Goal: Information Seeking & Learning: Learn about a topic

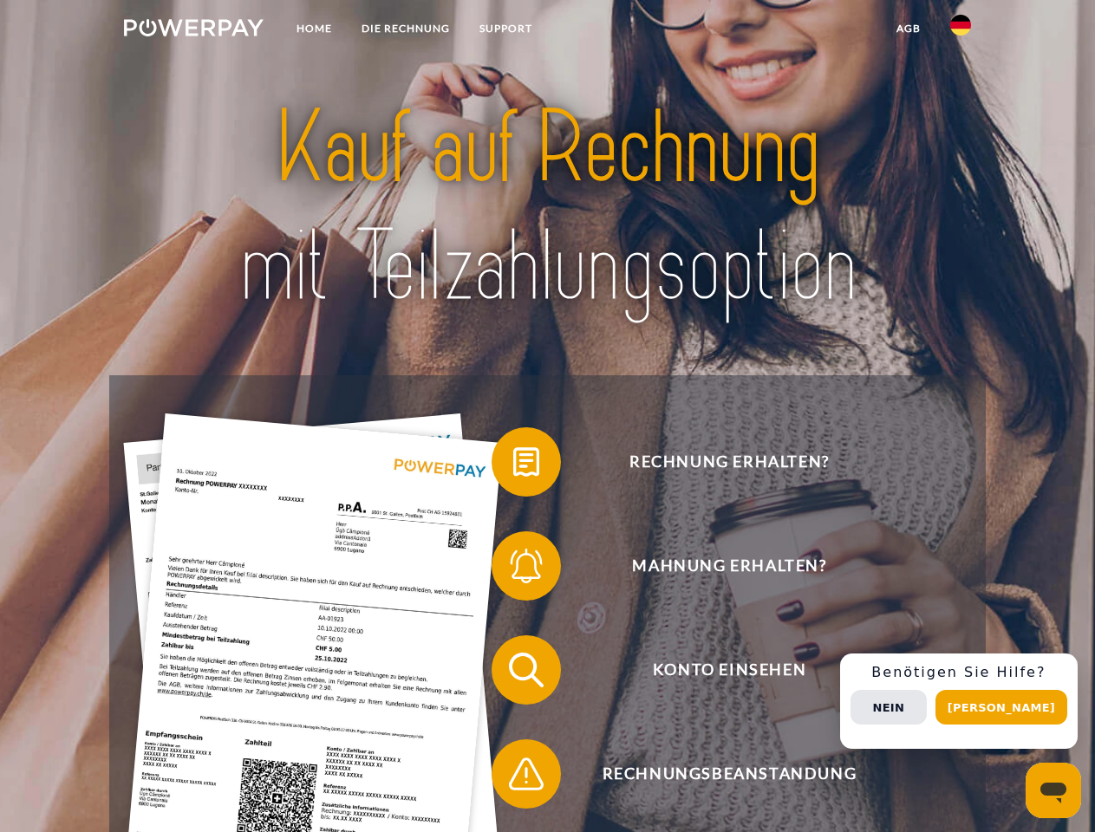
click at [193, 30] on img at bounding box center [194, 27] width 140 height 17
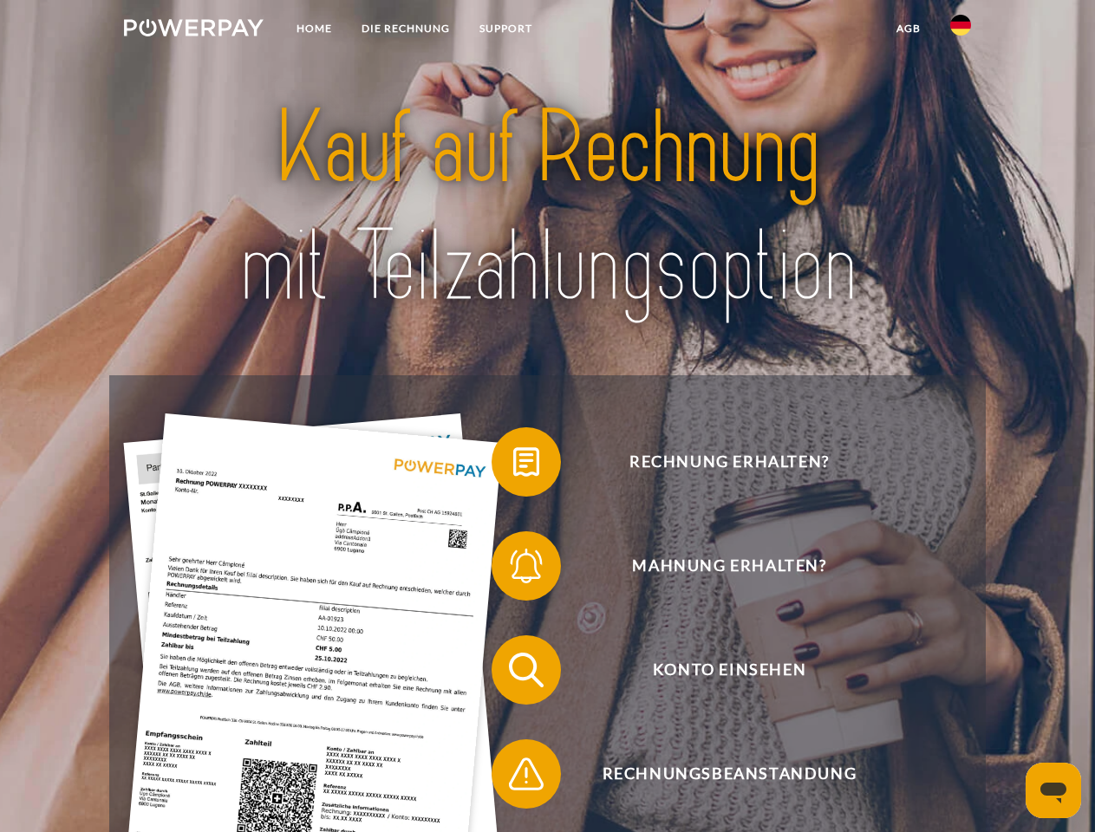
click at [961, 30] on img at bounding box center [960, 25] width 21 height 21
click at [908, 29] on link "agb" at bounding box center [909, 28] width 54 height 31
click at [513, 466] on span at bounding box center [500, 462] width 87 height 87
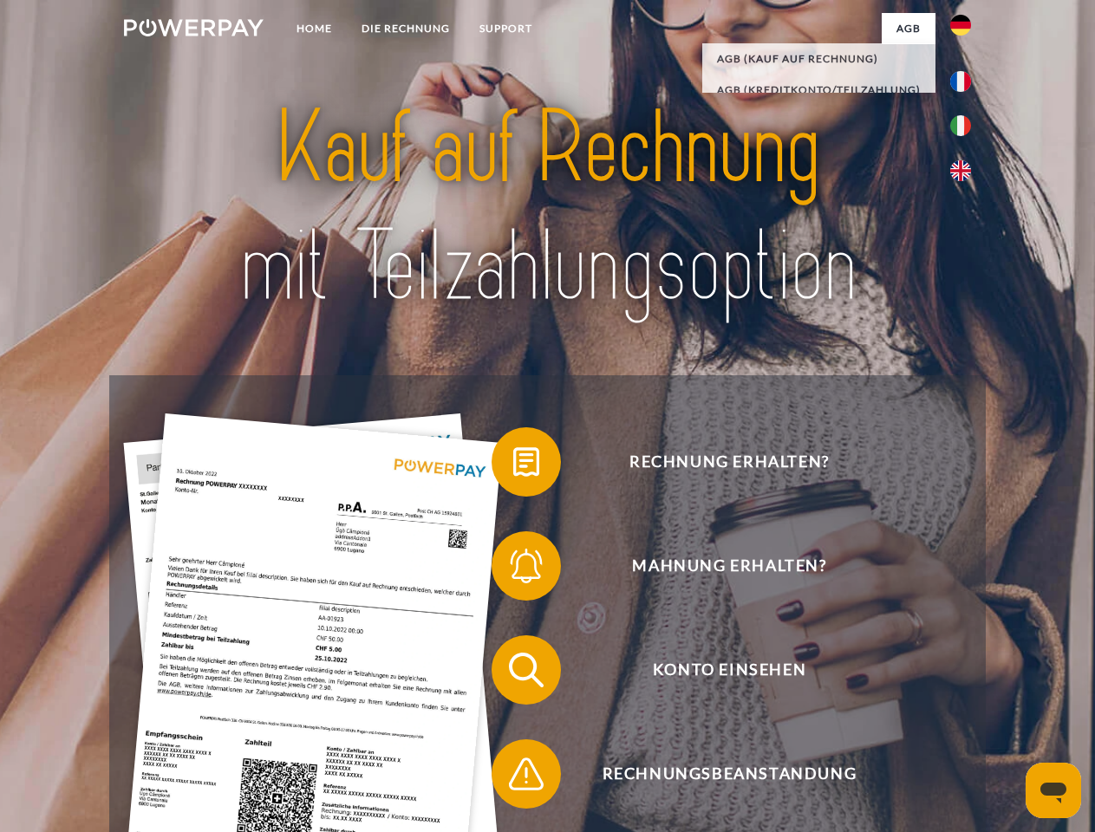
click at [513, 570] on span at bounding box center [500, 566] width 87 height 87
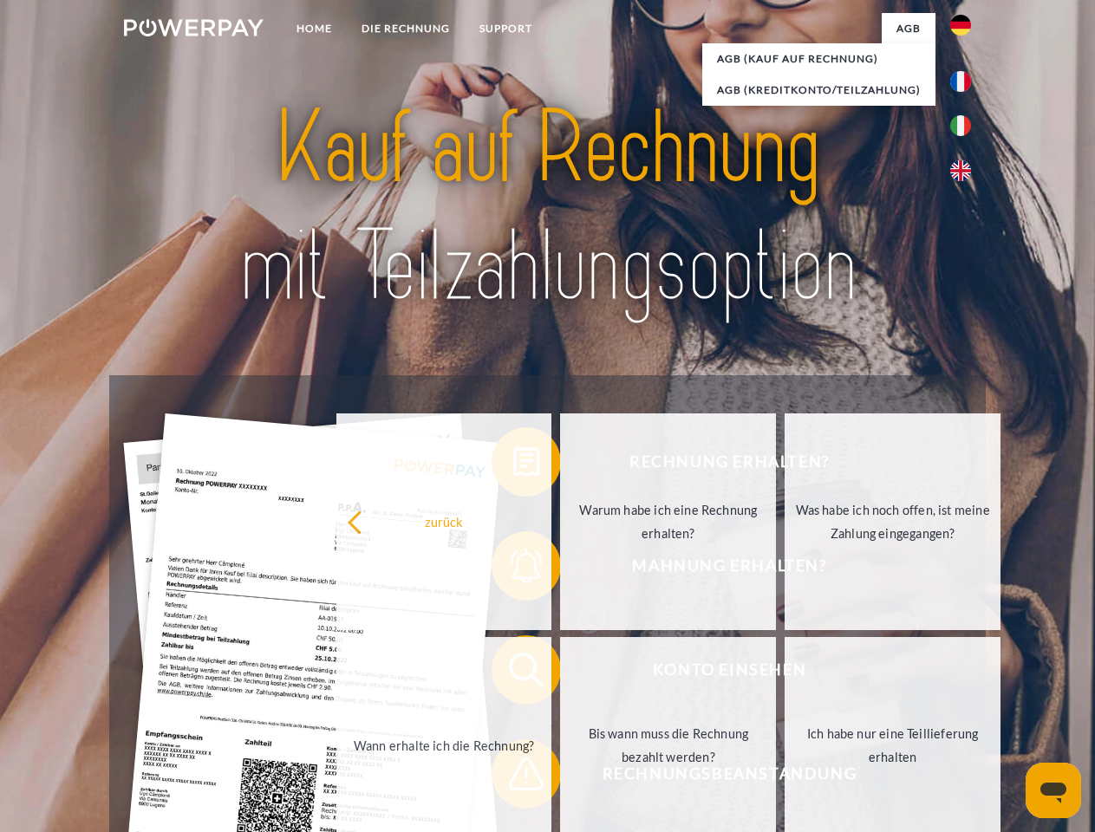
click at [560, 674] on link "Bis wann muss die Rechnung bezahlt werden?" at bounding box center [668, 745] width 216 height 217
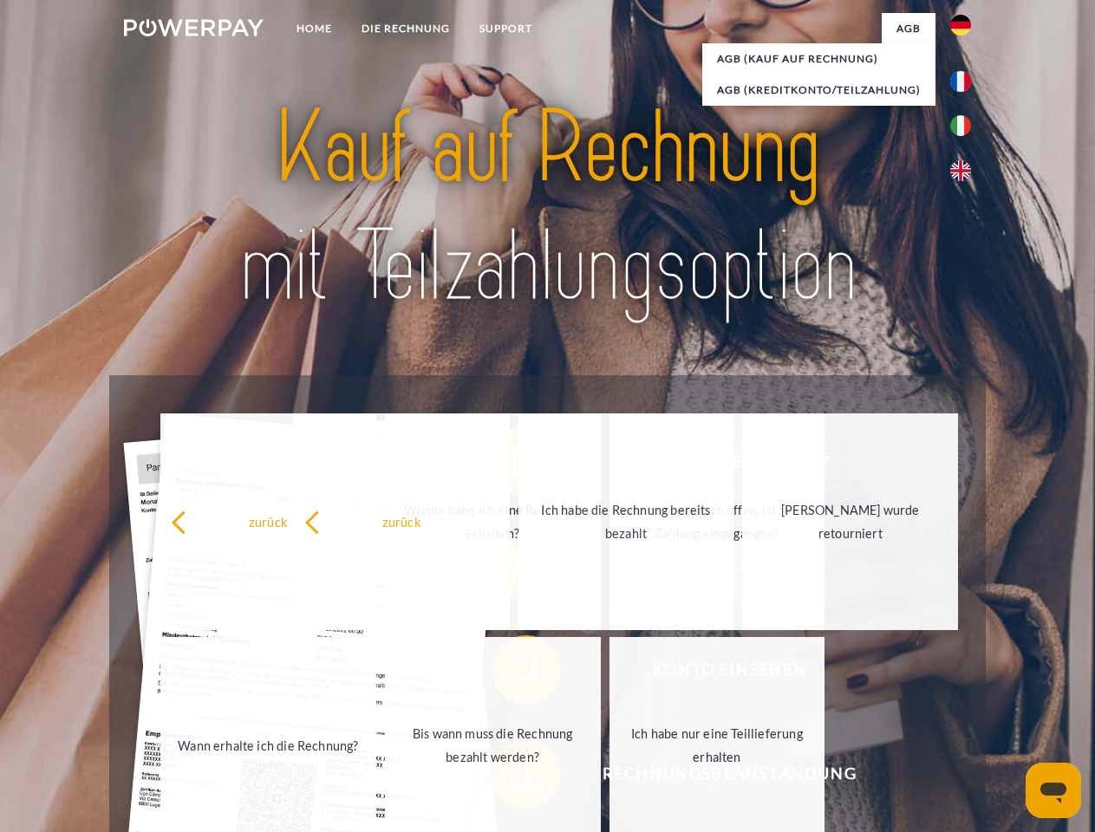
click at [513, 778] on div "Rechnung erhalten? Mahnung erhalten? Konto einsehen" at bounding box center [547, 722] width 876 height 694
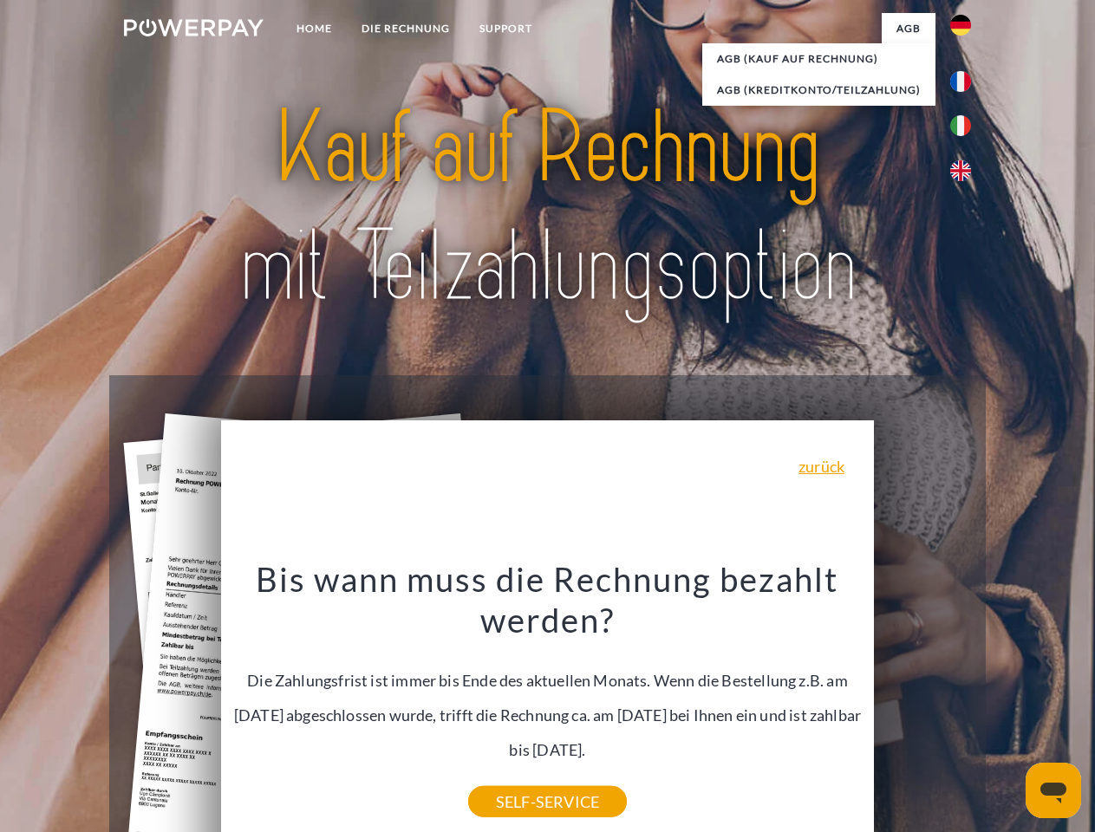
click at [965, 701] on div "Rechnung erhalten? Mahnung erhalten? Konto einsehen" at bounding box center [547, 722] width 876 height 694
click at [922, 705] on span "Konto einsehen" at bounding box center [729, 669] width 425 height 69
click at [1007, 707] on header "Home DIE RECHNUNG SUPPORT" at bounding box center [547, 598] width 1095 height 1197
